Goal: Task Accomplishment & Management: Manage account settings

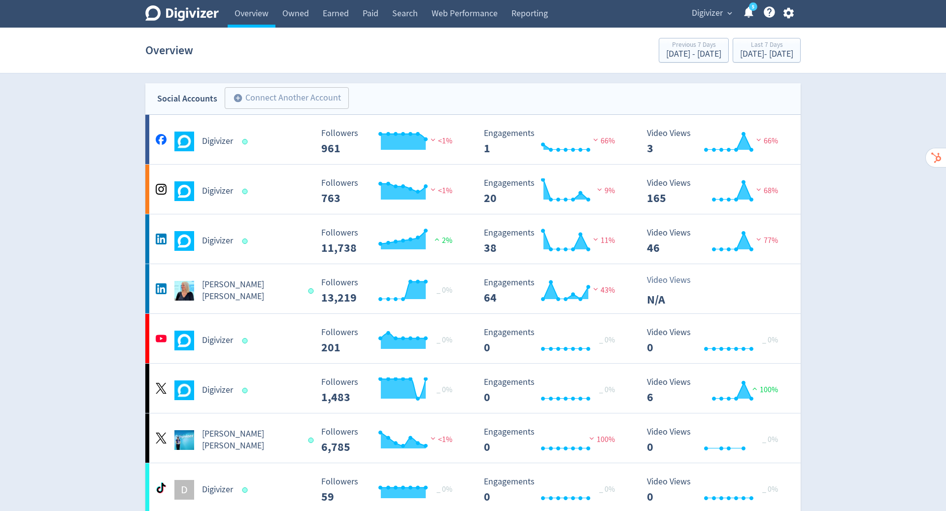
click at [790, 15] on icon "button" at bounding box center [788, 13] width 10 height 11
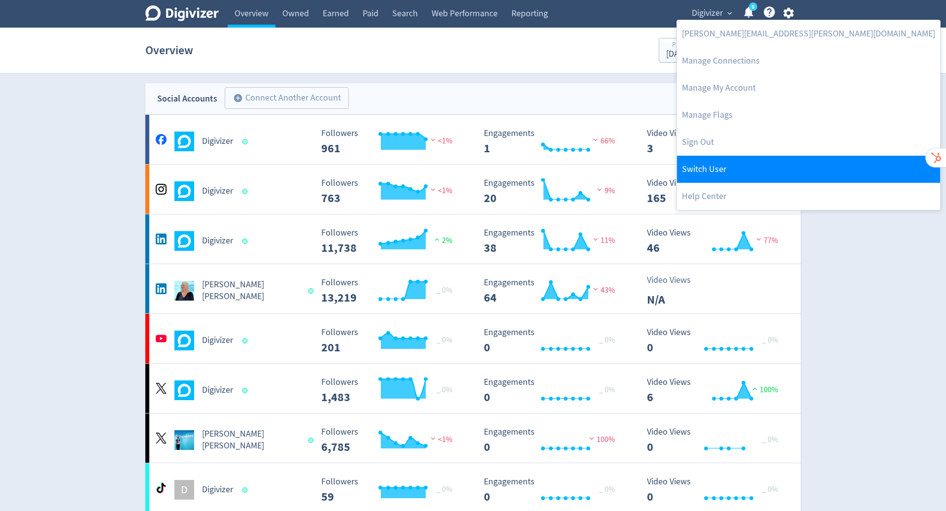
click at [754, 164] on link "Switch User" at bounding box center [808, 169] width 263 height 27
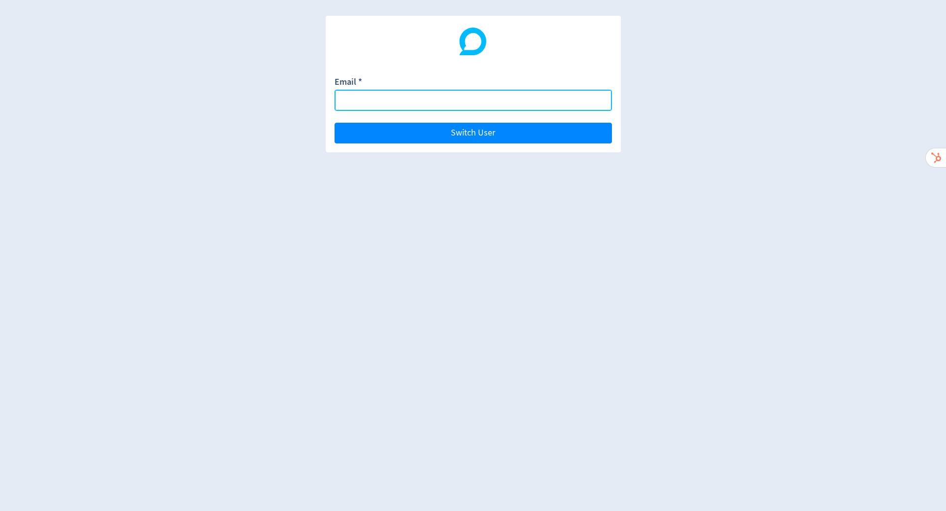
click at [482, 104] on input "Email *" at bounding box center [473, 100] width 277 height 21
paste input "[EMAIL_ADDRESS][DOMAIN_NAME]"
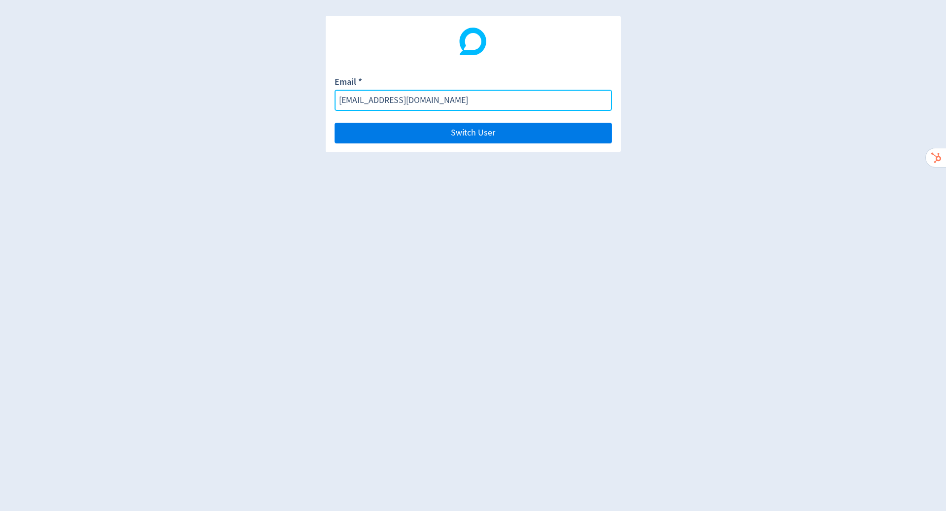
type input "[EMAIL_ADDRESS][DOMAIN_NAME]"
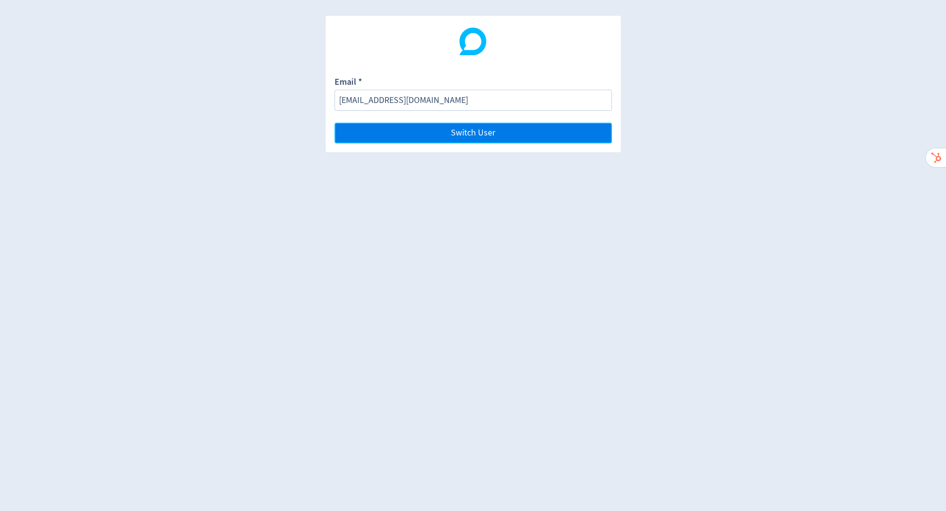
click at [486, 134] on span "Switch User" at bounding box center [473, 133] width 44 height 9
